Goal: Information Seeking & Learning: Learn about a topic

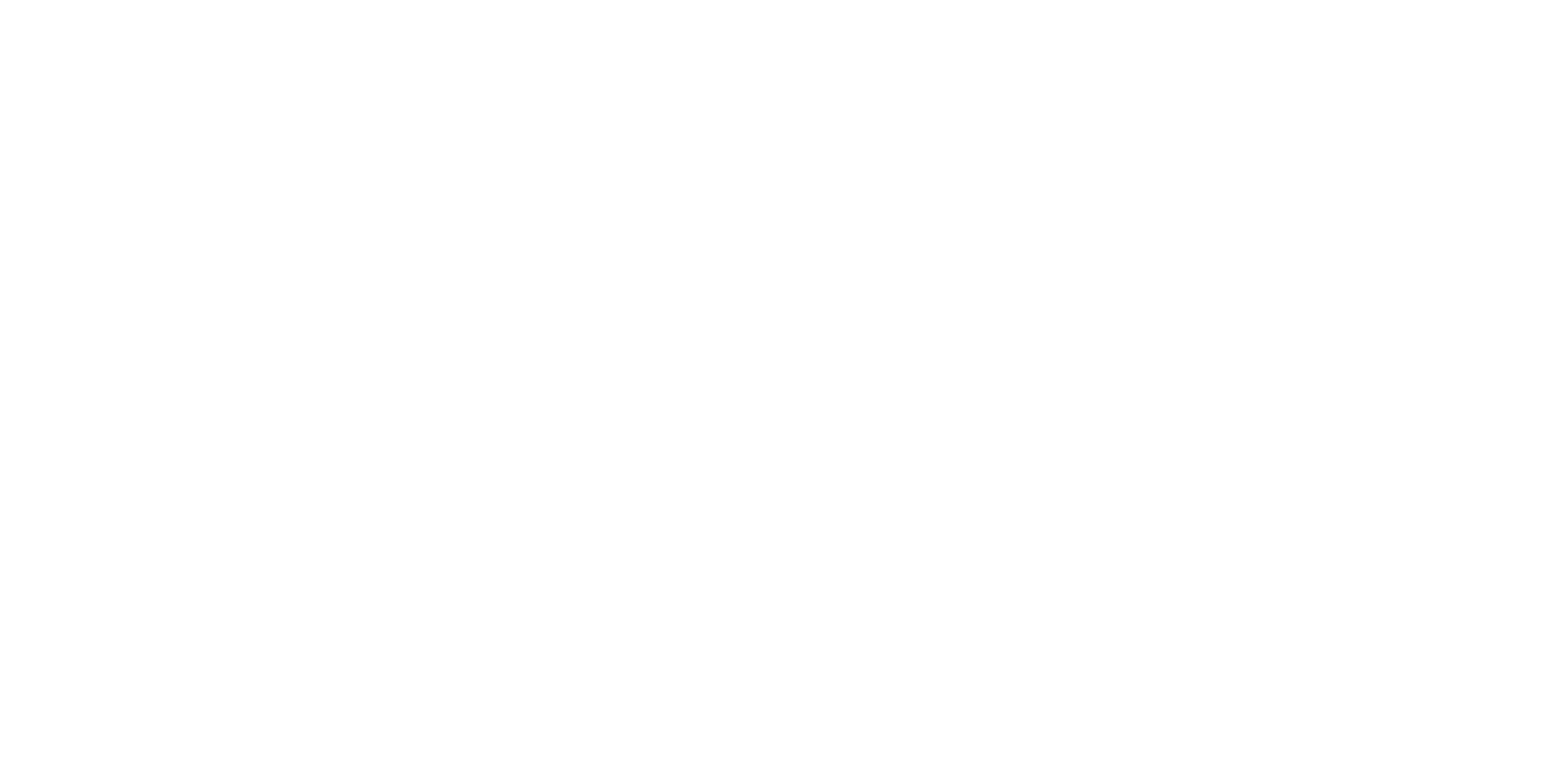
click at [266, 28] on div at bounding box center [784, 386] width 1568 height 772
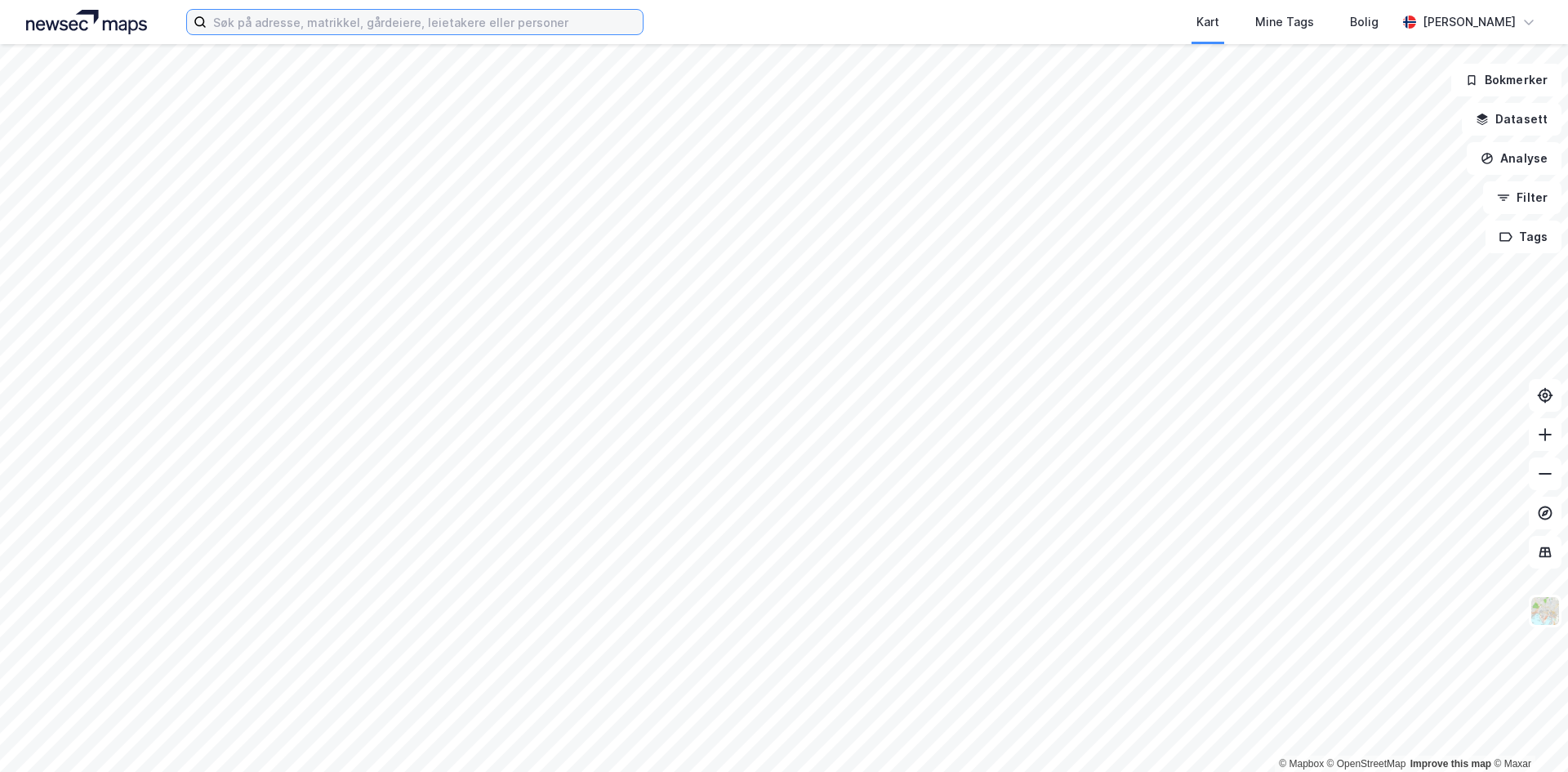
click at [312, 27] on input at bounding box center [424, 22] width 436 height 25
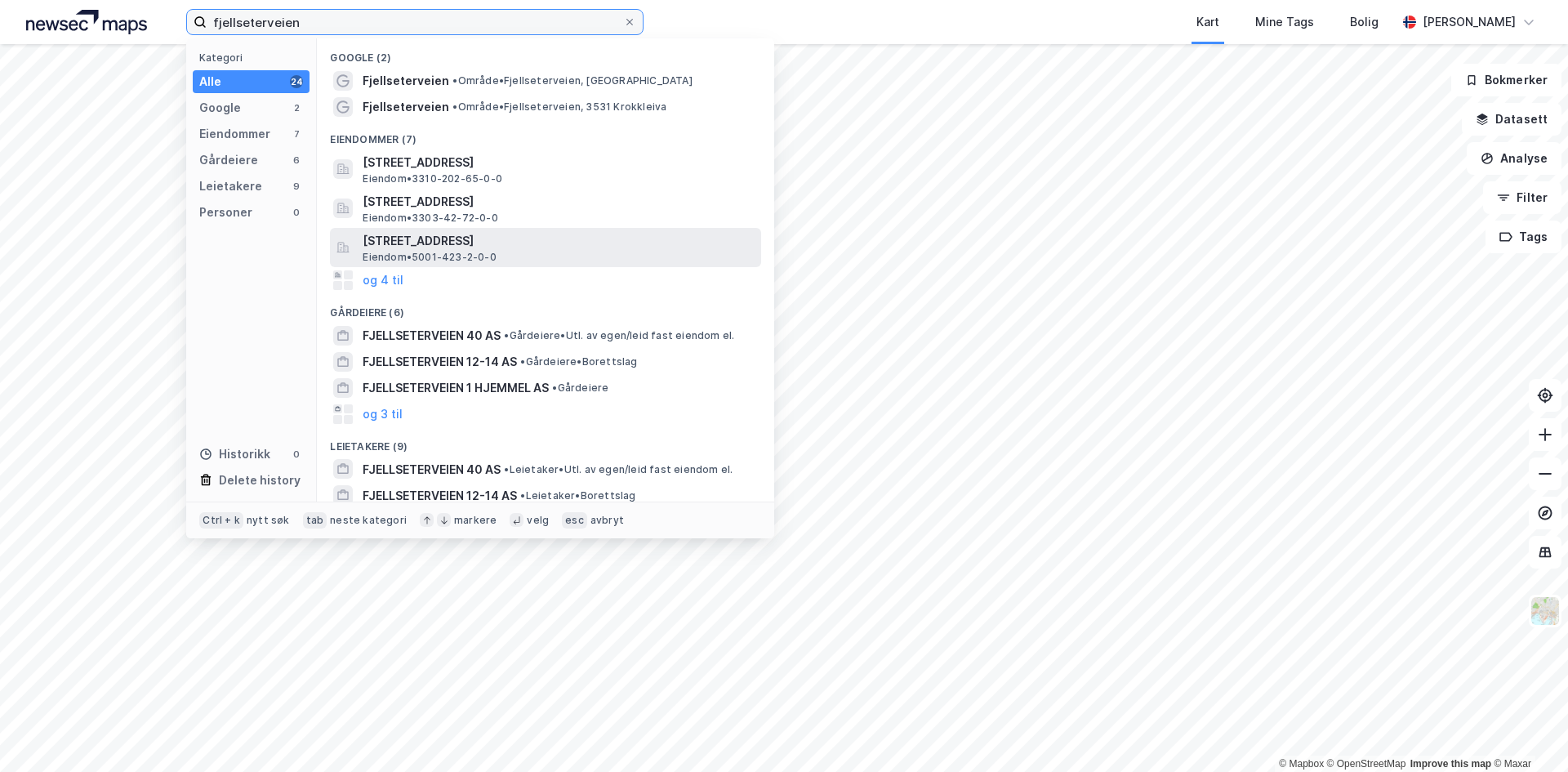
type input "fjellseterveien"
click at [503, 242] on span "[STREET_ADDRESS]" at bounding box center [558, 241] width 392 height 20
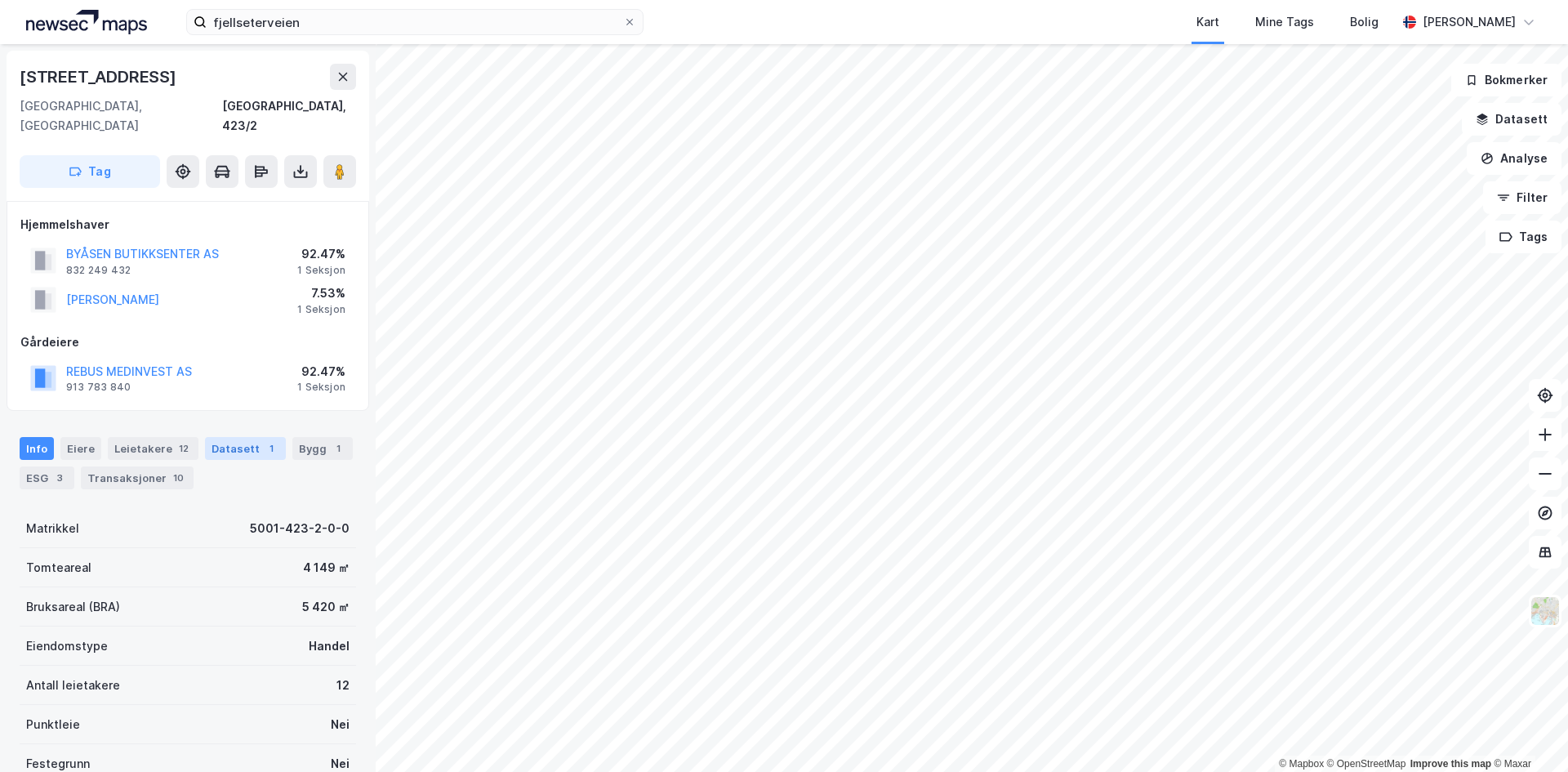
click at [242, 440] on div "Datasett 1" at bounding box center [245, 449] width 81 height 23
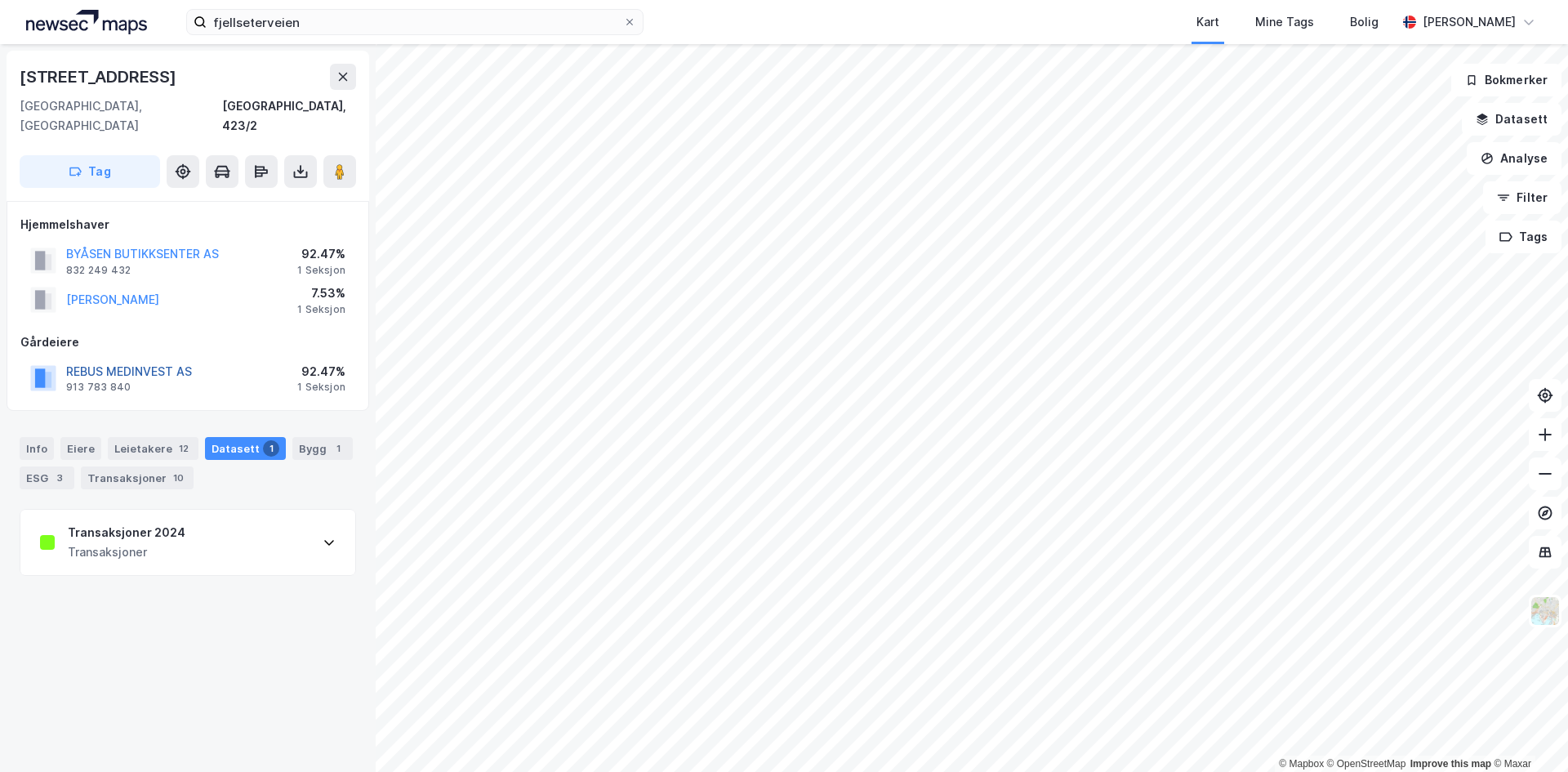
click at [0, 0] on button "REBUS MEDINVEST AS" at bounding box center [0, 0] width 0 height 0
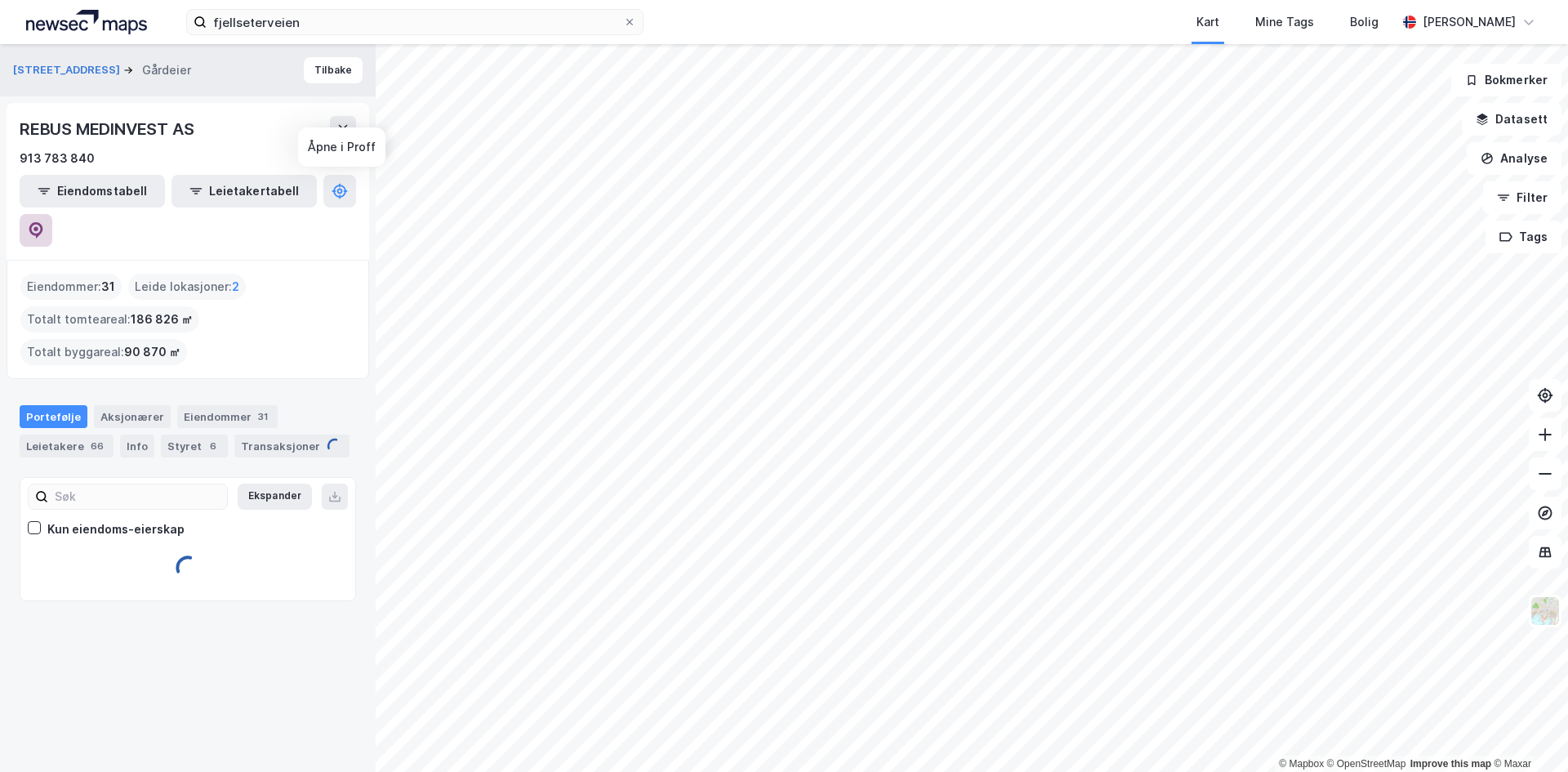
click at [44, 222] on icon at bounding box center [36, 230] width 16 height 16
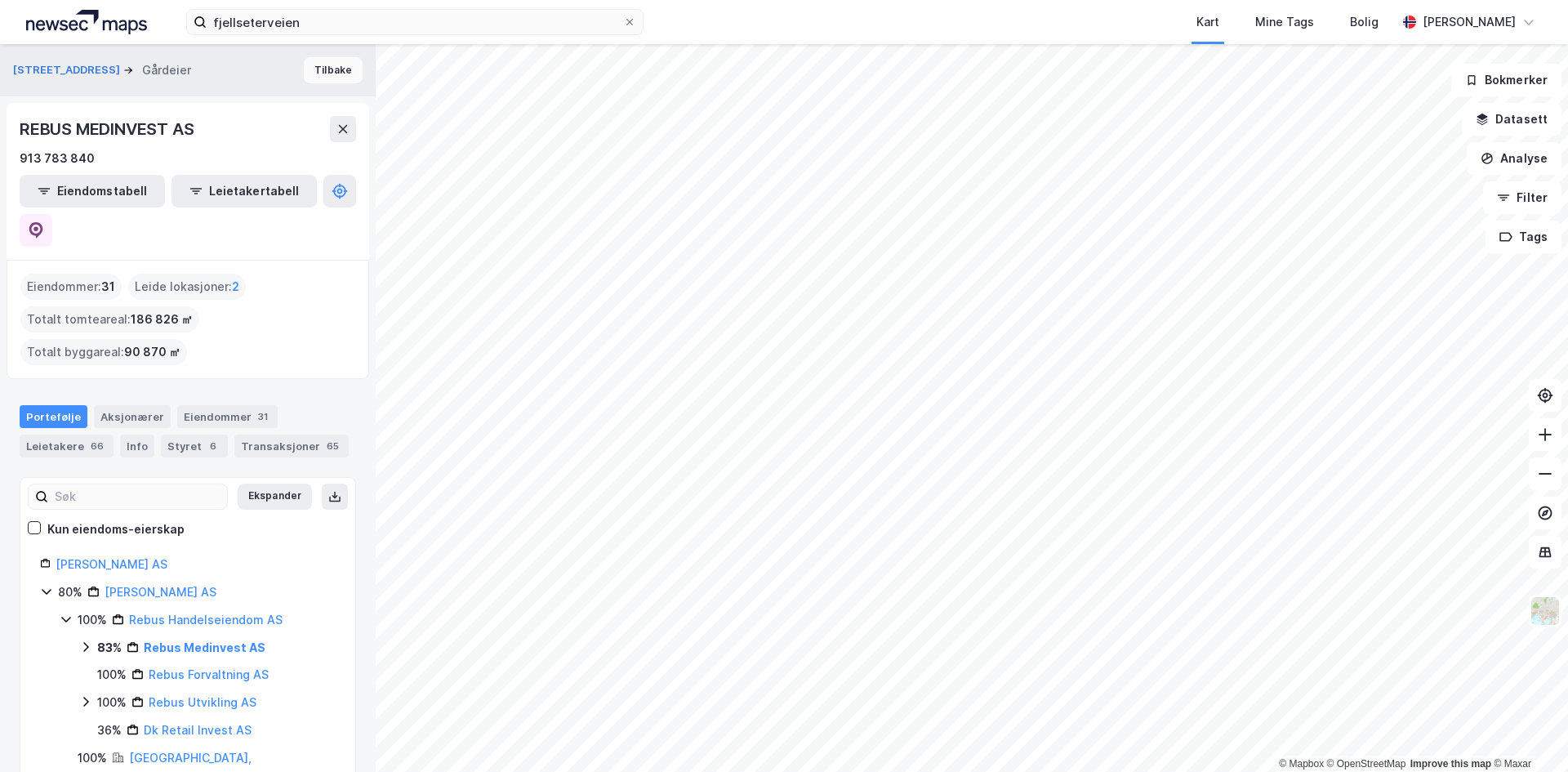
click at [320, 60] on button "Tilbake" at bounding box center [333, 69] width 59 height 26
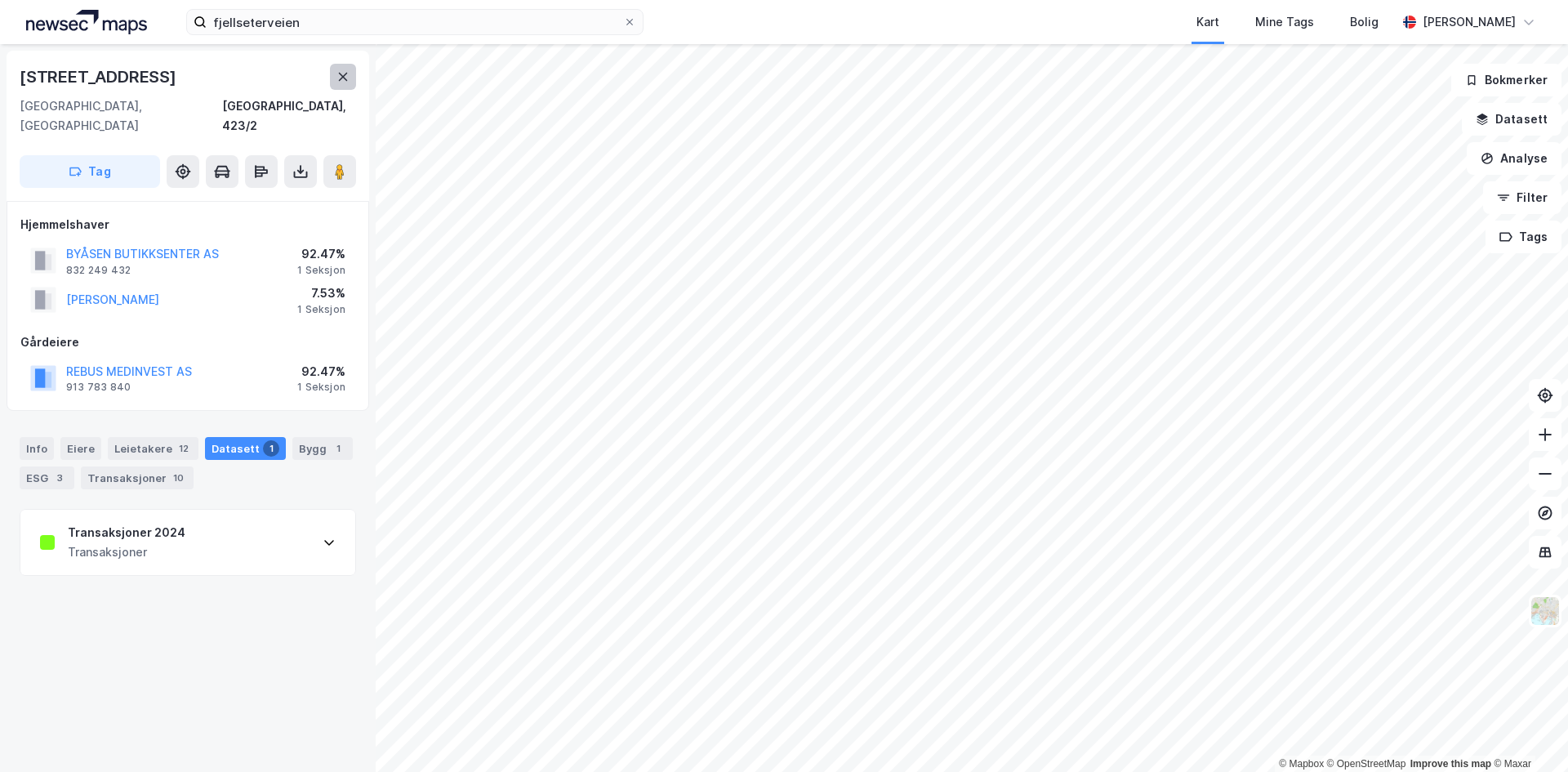
click at [340, 78] on icon at bounding box center [343, 76] width 13 height 13
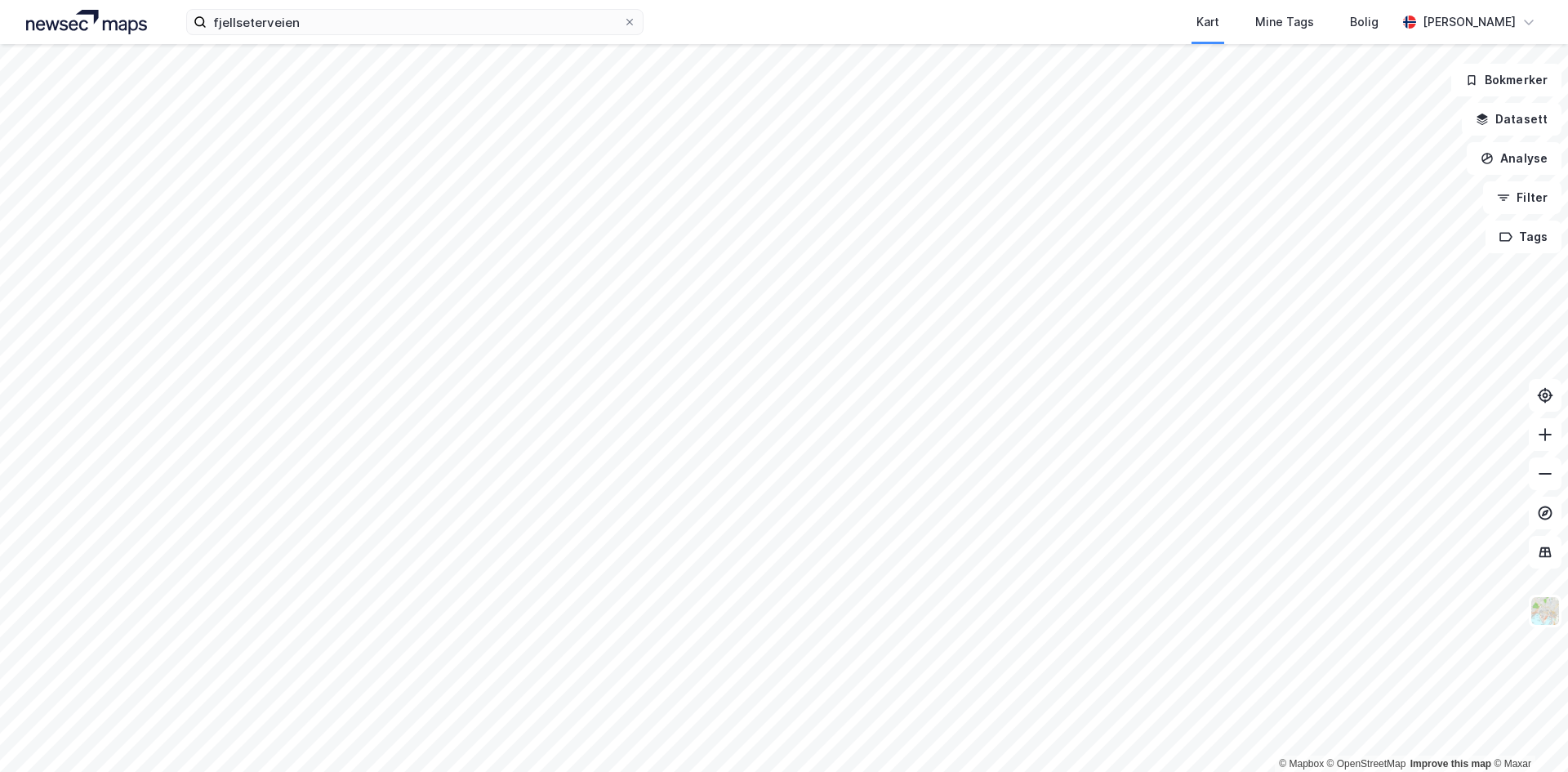
click at [804, 0] on html "fjellseterveien Kart Mine Tags Bolig [PERSON_NAME] © Mapbox © OpenStreetMap Imp…" at bounding box center [784, 386] width 1568 height 772
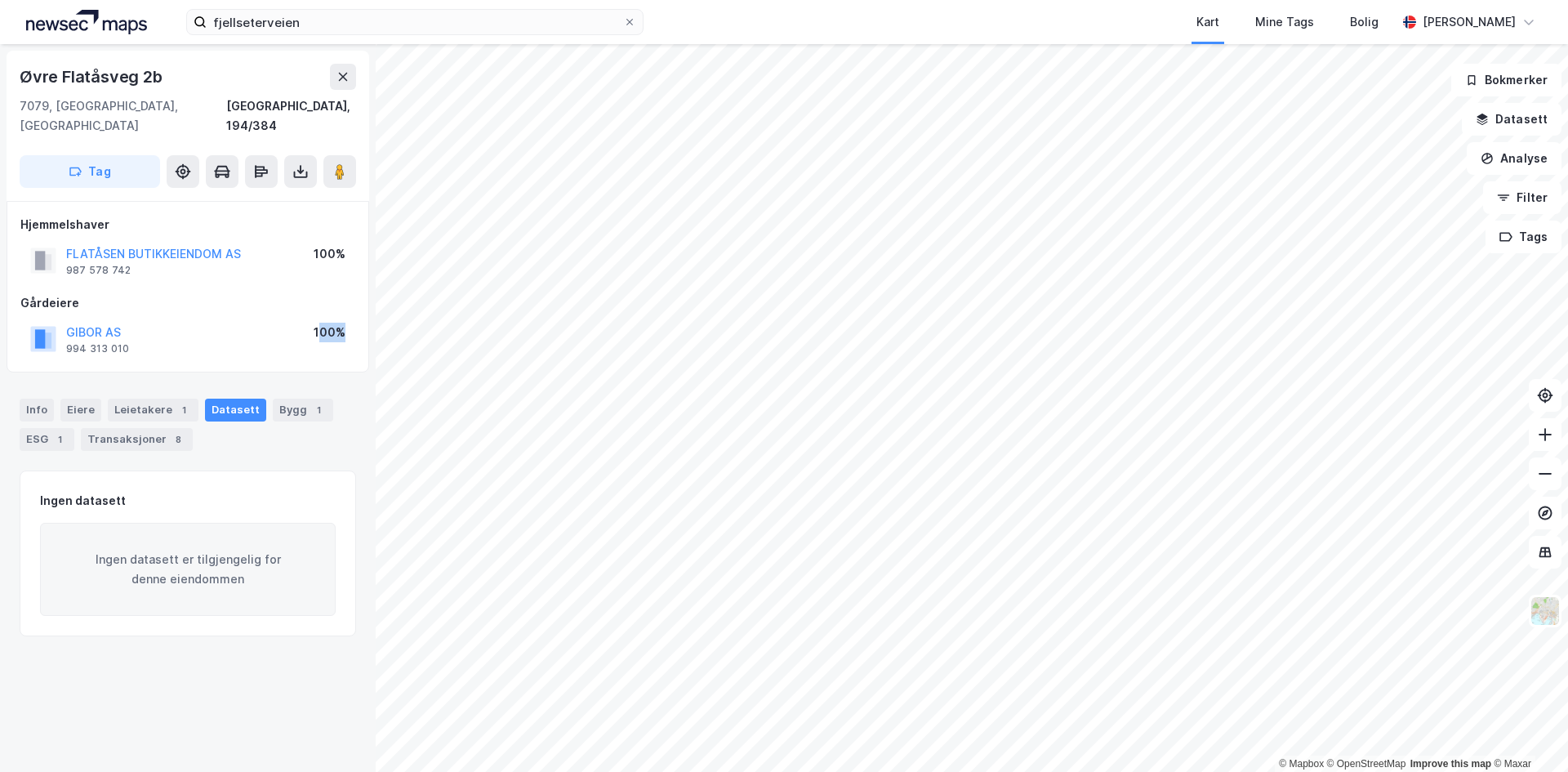
click at [382, 309] on div "© Mapbox © OpenStreetMap Improve this map © [GEOGRAPHIC_DATA] 2b [GEOGRAPHIC_DA…" at bounding box center [784, 408] width 1568 height 728
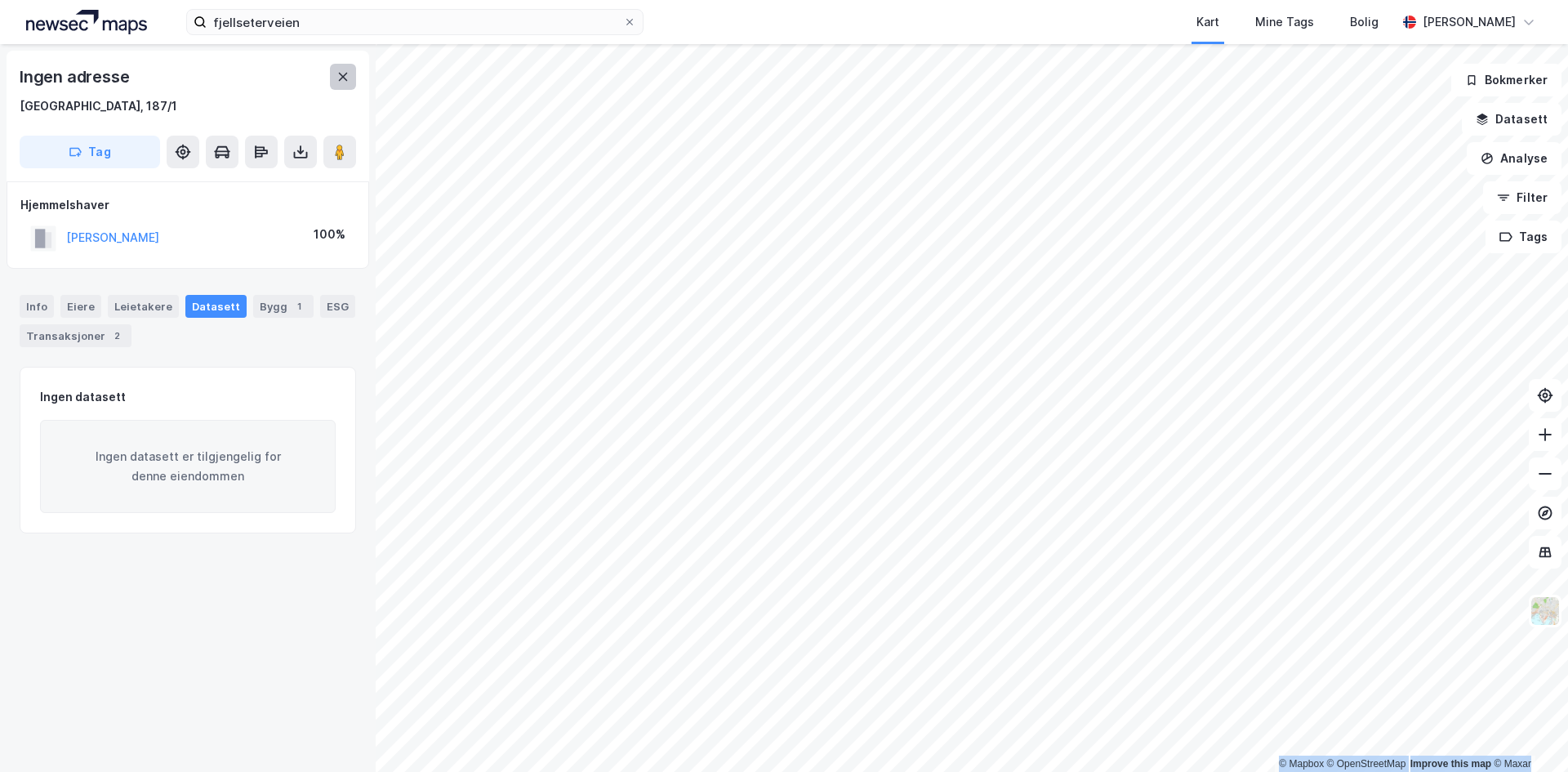
click at [340, 77] on icon at bounding box center [343, 76] width 13 height 13
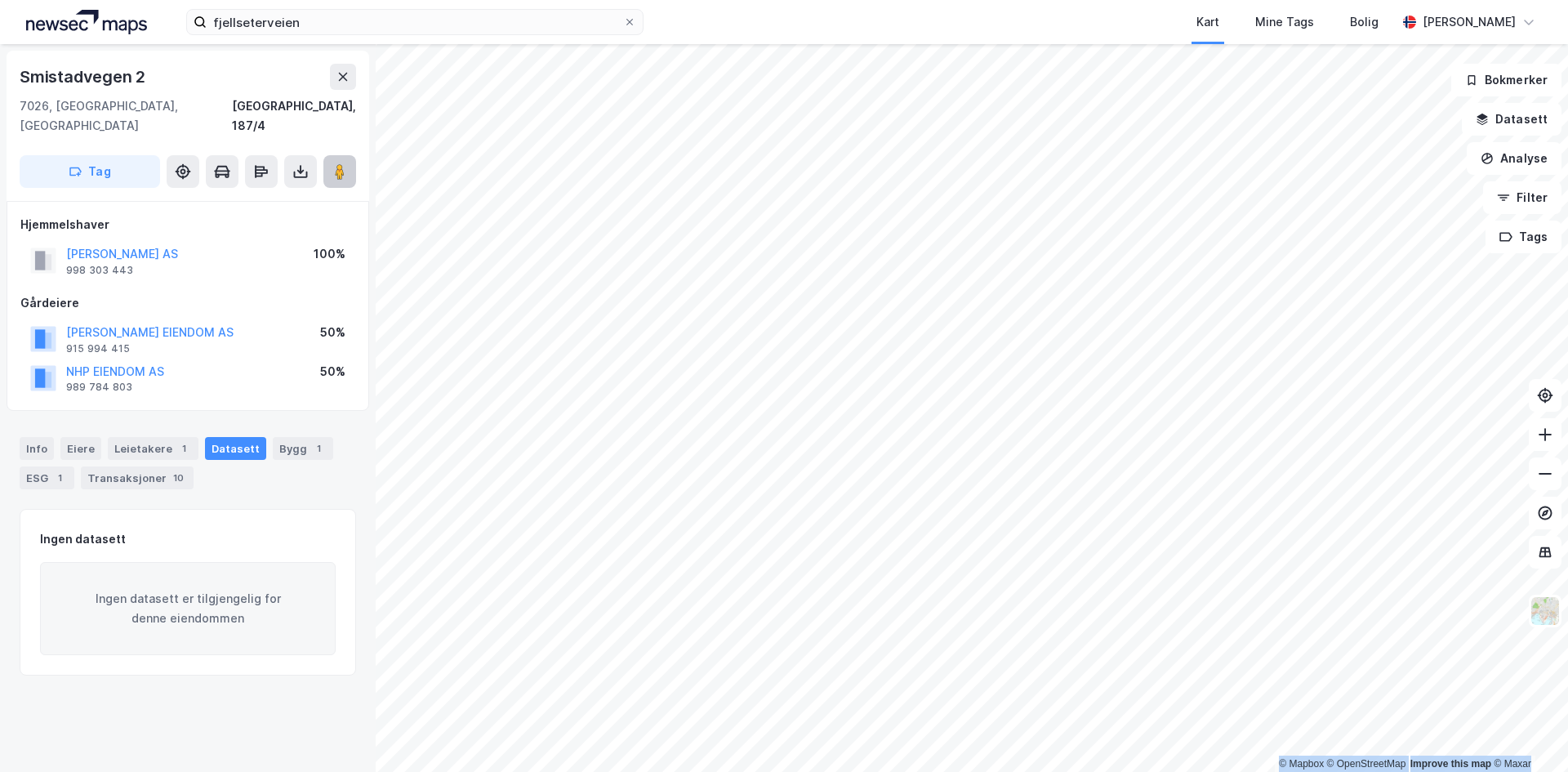
click at [338, 164] on image at bounding box center [340, 172] width 10 height 16
click at [335, 76] on button at bounding box center [342, 76] width 26 height 26
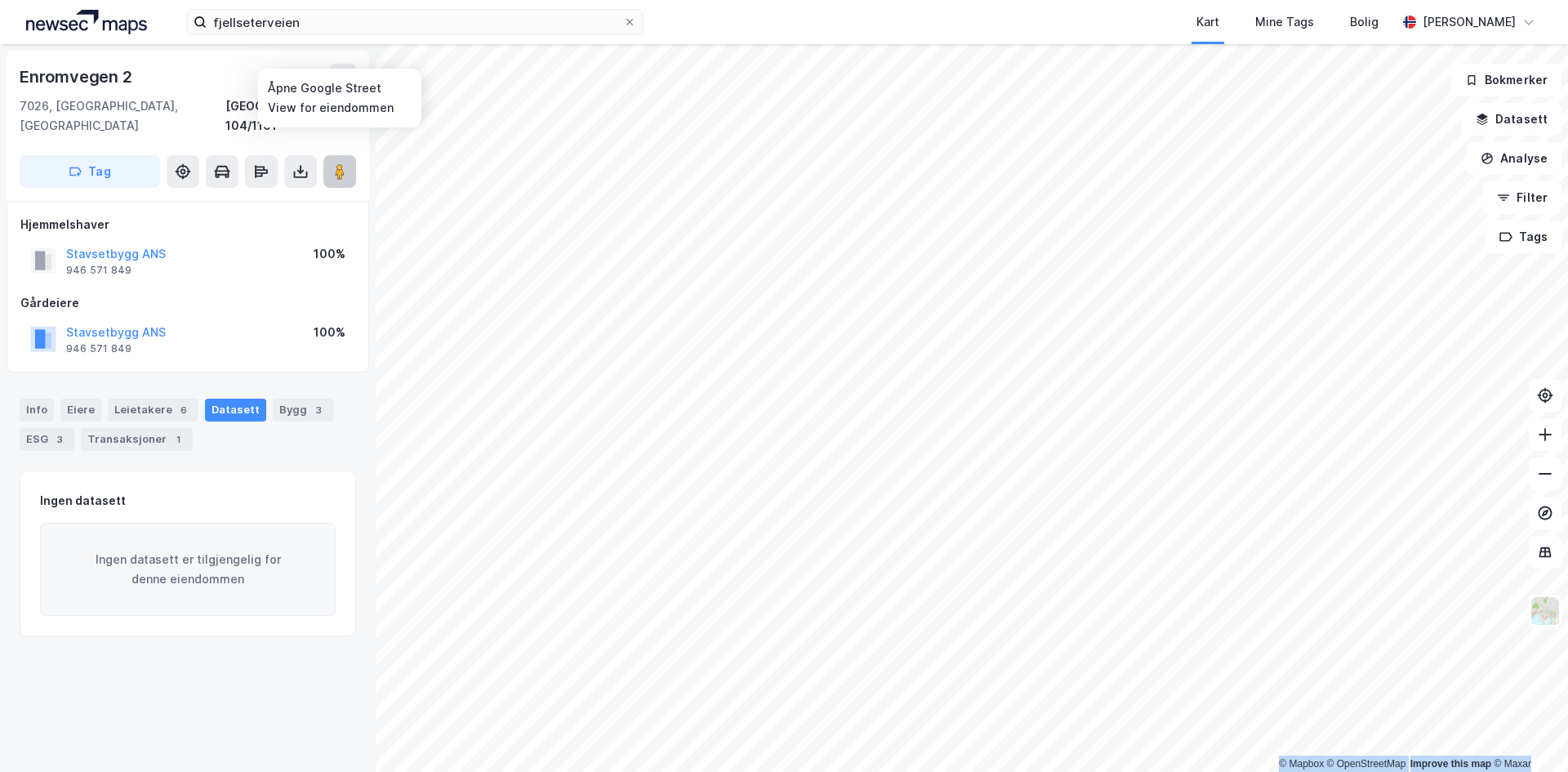
click at [329, 156] on button at bounding box center [340, 172] width 33 height 33
click at [0, 0] on button "Stavsetbygg ANS" at bounding box center [0, 0] width 0 height 0
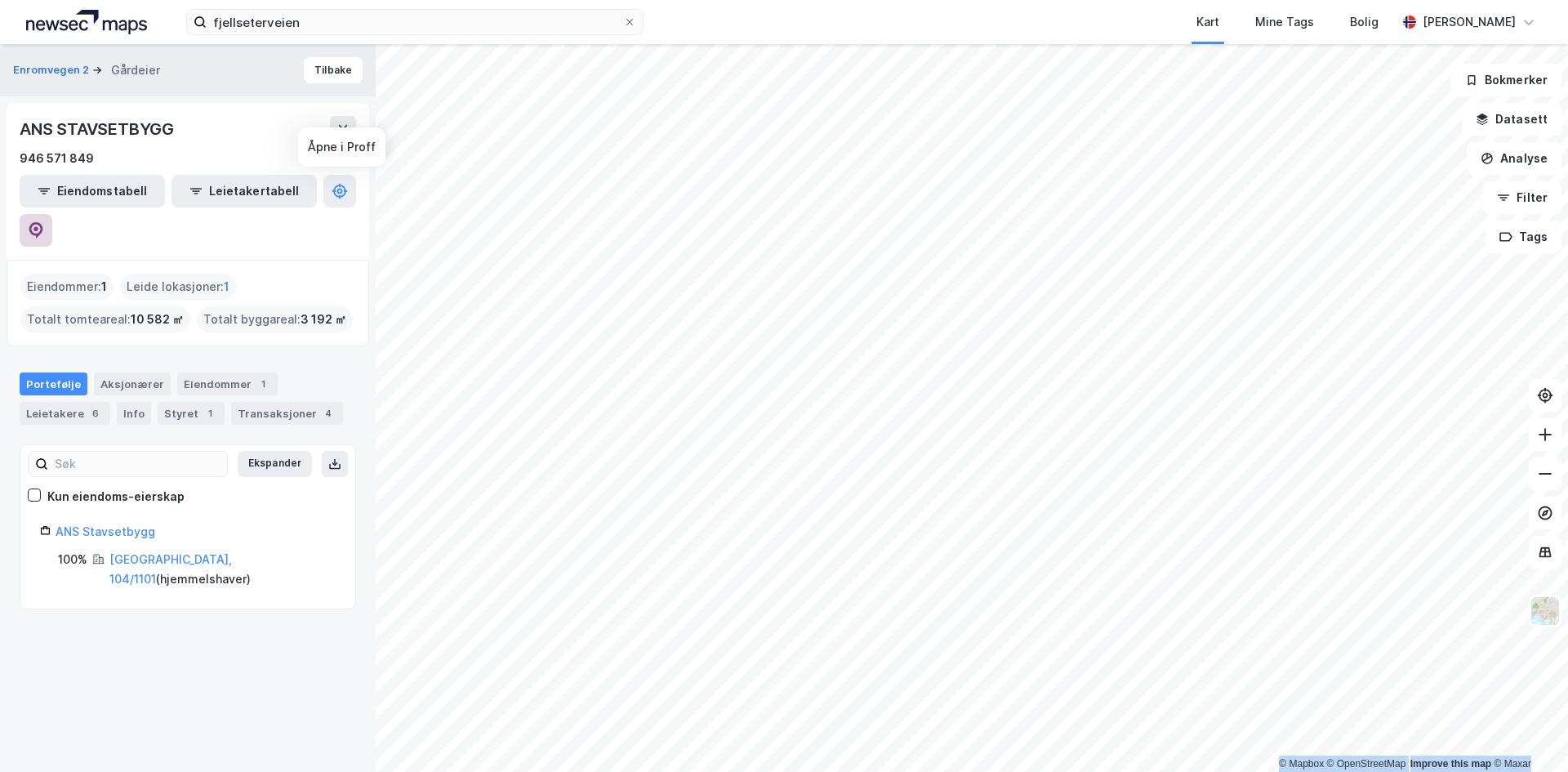
click at [44, 222] on icon at bounding box center [36, 230] width 14 height 16
